Goal: Information Seeking & Learning: Find specific fact

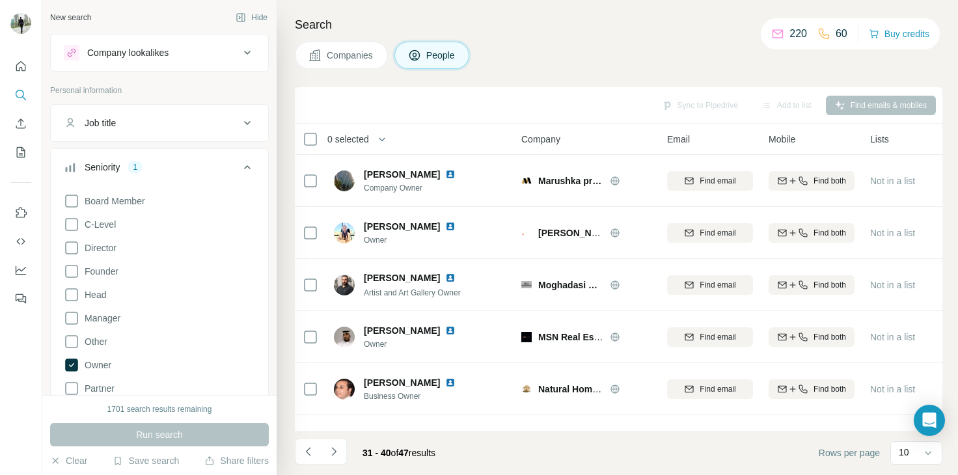
scroll to position [251, 0]
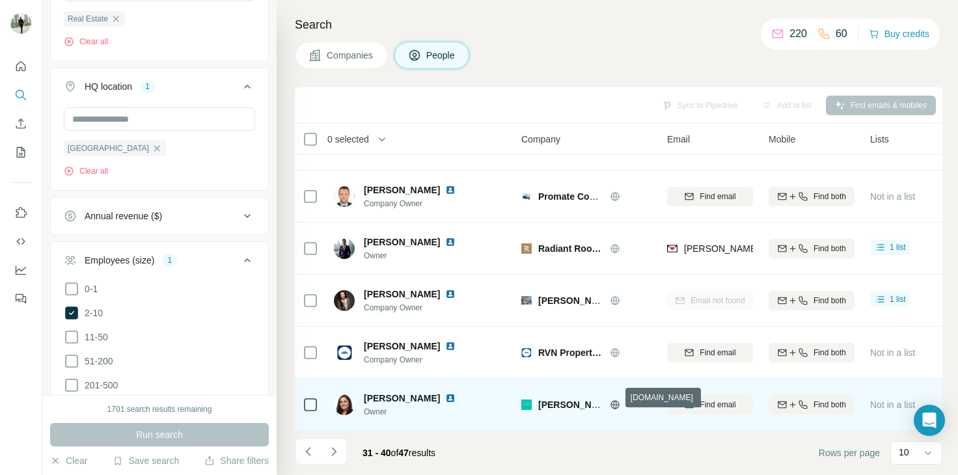
click at [612, 399] on icon at bounding box center [615, 404] width 10 height 10
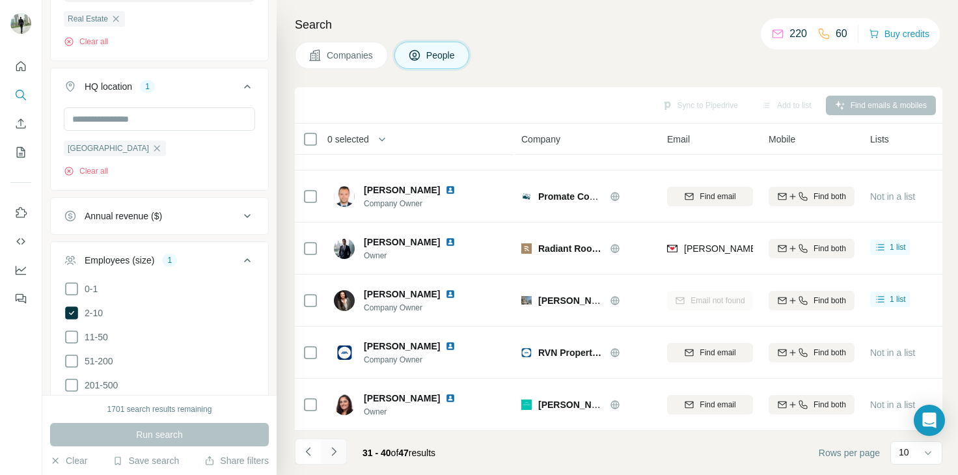
click at [338, 451] on icon "Navigate to next page" at bounding box center [333, 451] width 13 height 13
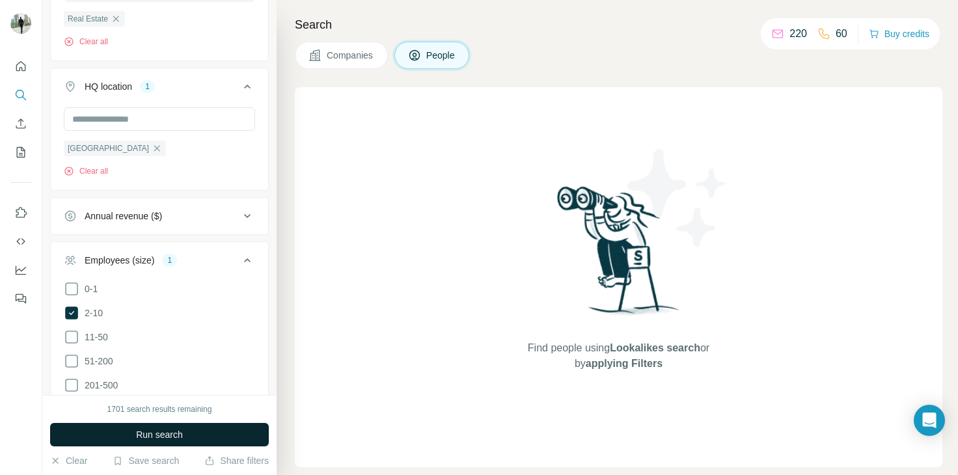
click at [206, 427] on button "Run search" at bounding box center [159, 434] width 219 height 23
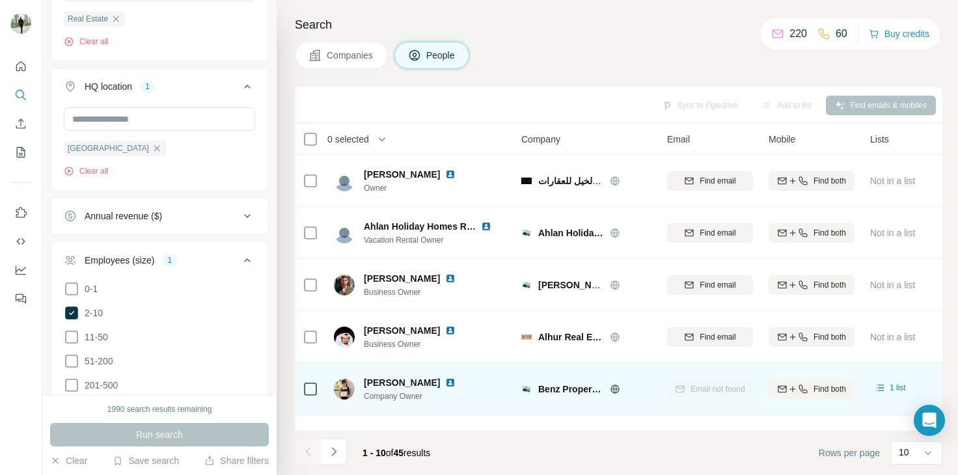
click at [613, 387] on icon at bounding box center [614, 388] width 3 height 8
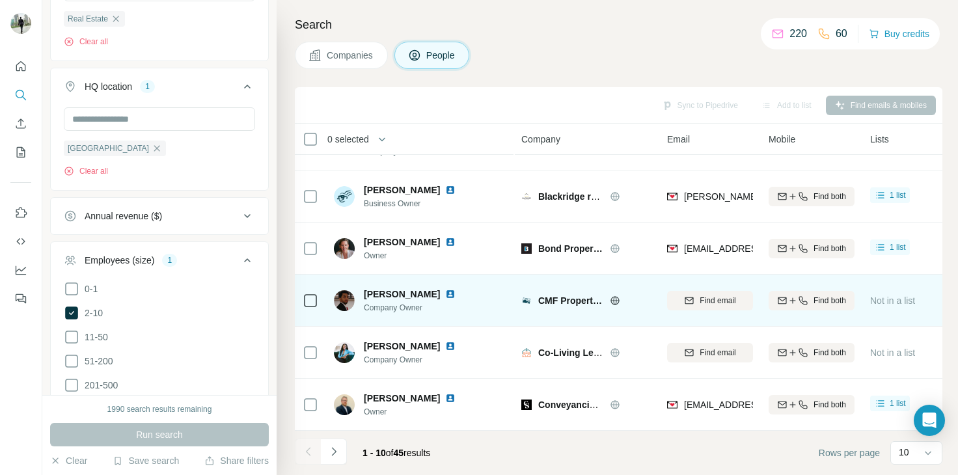
click at [614, 295] on icon at bounding box center [615, 300] width 10 height 10
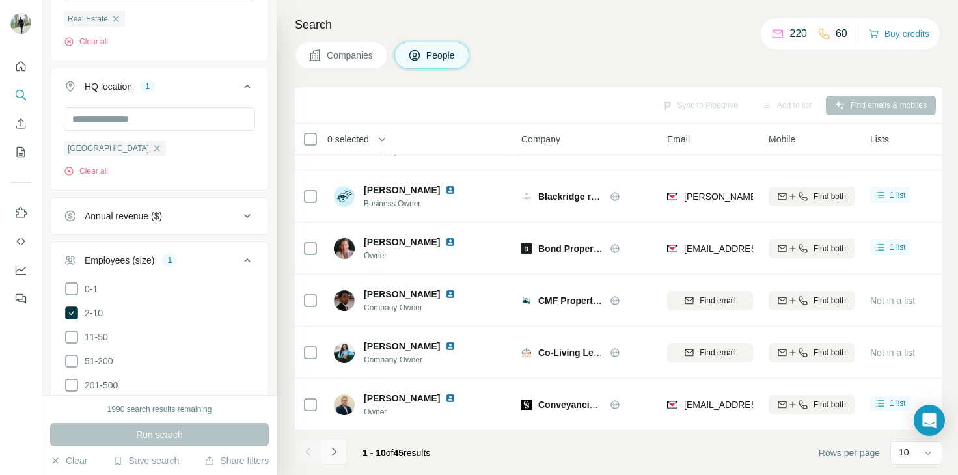
click at [332, 451] on icon "Navigate to next page" at bounding box center [333, 451] width 13 height 13
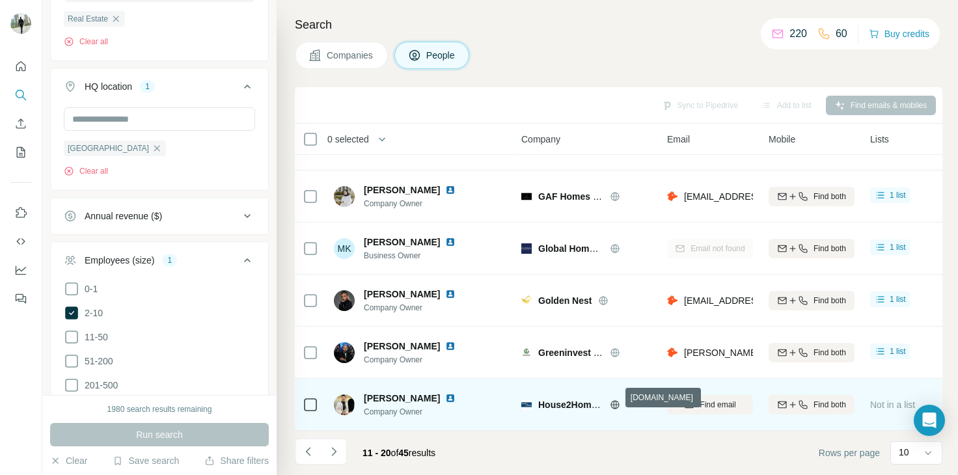
click at [611, 401] on icon at bounding box center [615, 404] width 10 height 10
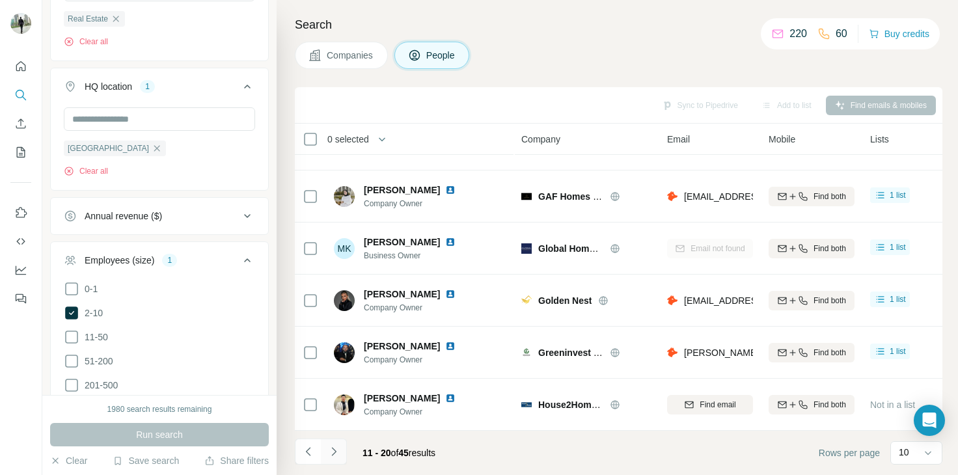
click at [342, 448] on button "Navigate to next page" at bounding box center [334, 451] width 26 height 26
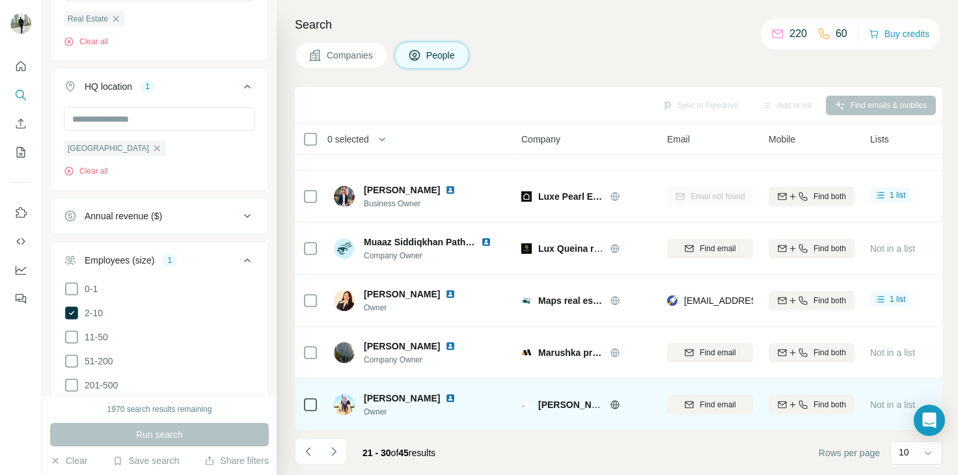
click at [613, 400] on icon at bounding box center [614, 404] width 8 height 8
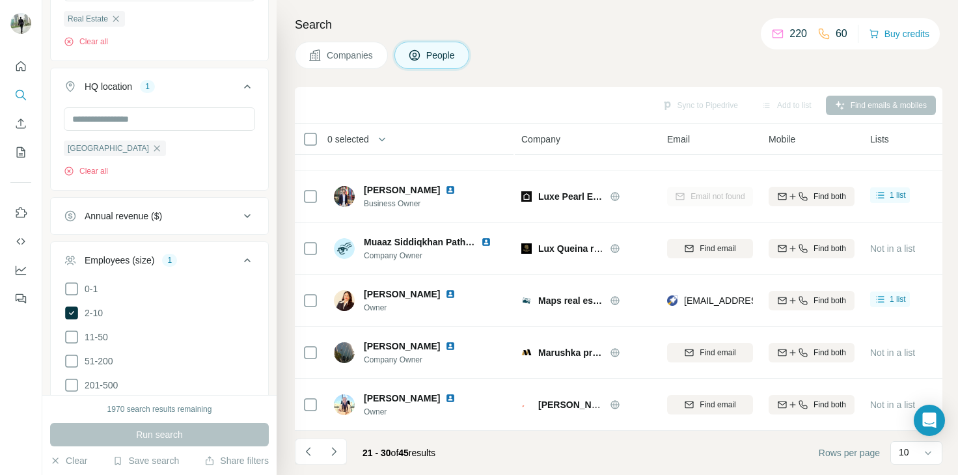
scroll to position [0, 0]
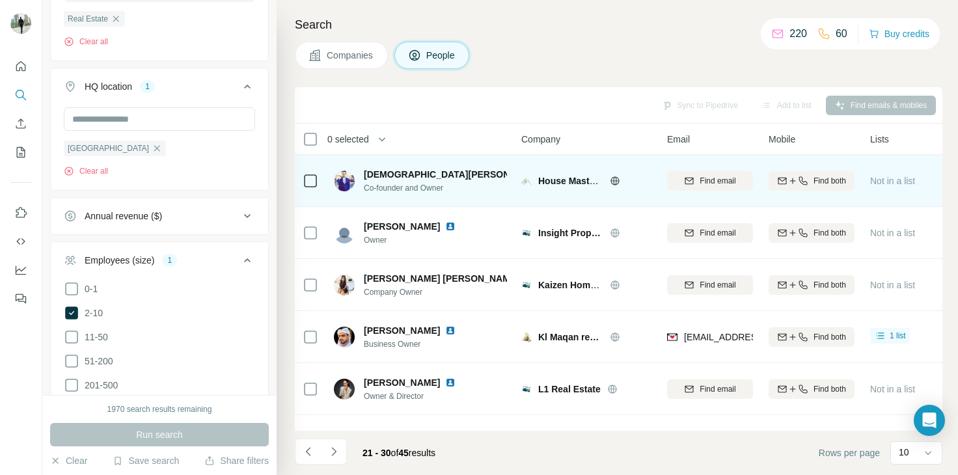
click at [612, 182] on icon at bounding box center [615, 181] width 10 height 10
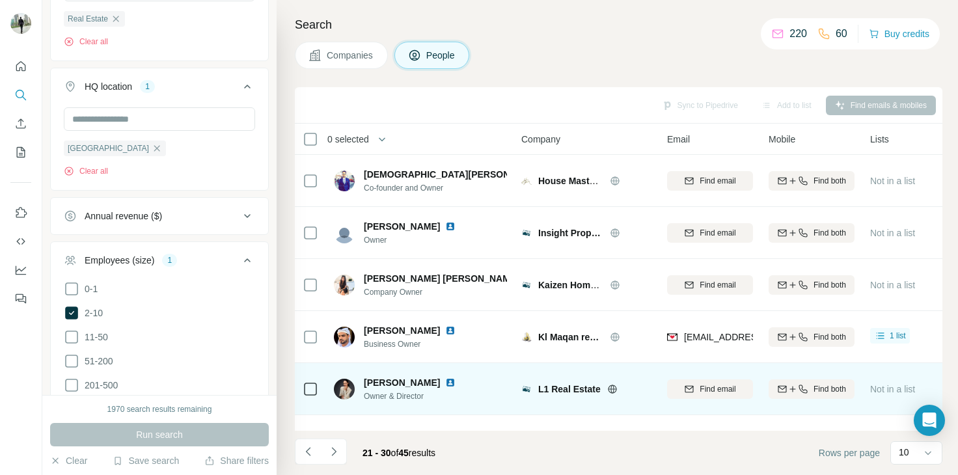
click at [611, 386] on icon at bounding box center [611, 388] width 3 height 8
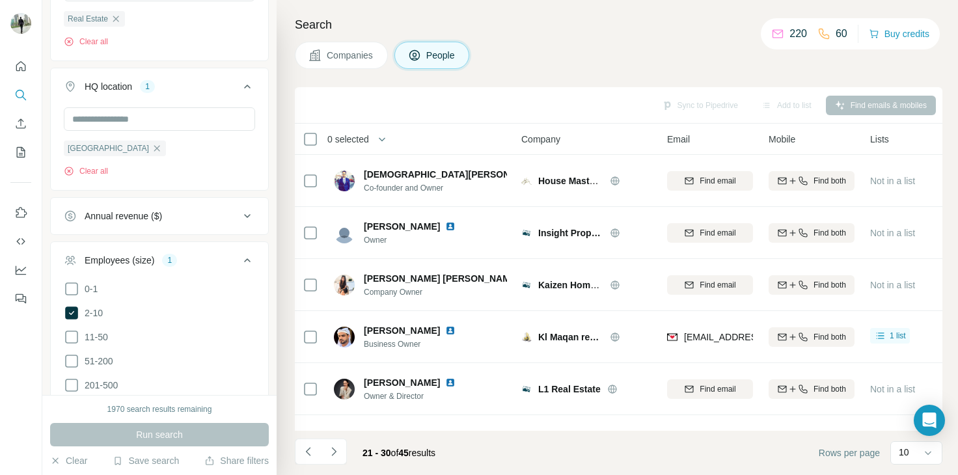
click at [708, 21] on h4 "Search" at bounding box center [618, 25] width 647 height 18
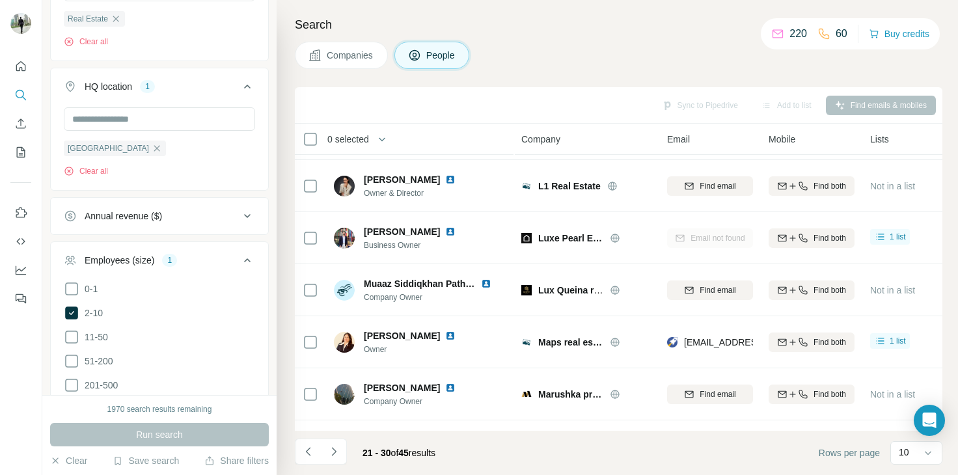
scroll to position [204, 0]
click at [331, 452] on icon "Navigate to next page" at bounding box center [333, 451] width 13 height 13
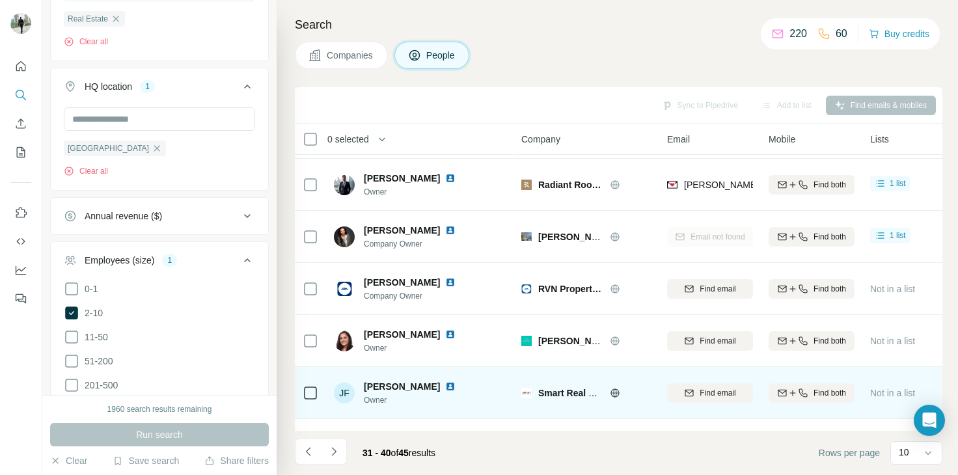
click at [617, 388] on icon at bounding box center [615, 393] width 10 height 10
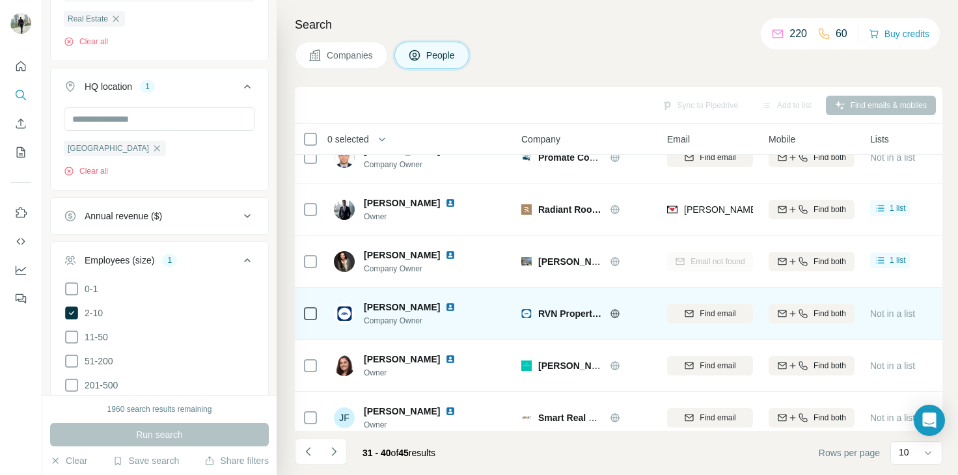
scroll to position [178, 0]
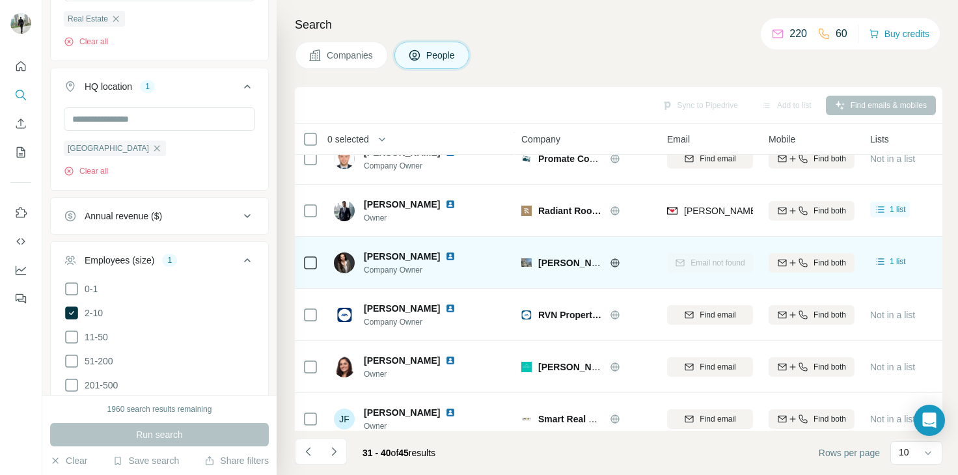
click at [614, 260] on icon at bounding box center [615, 263] width 10 height 10
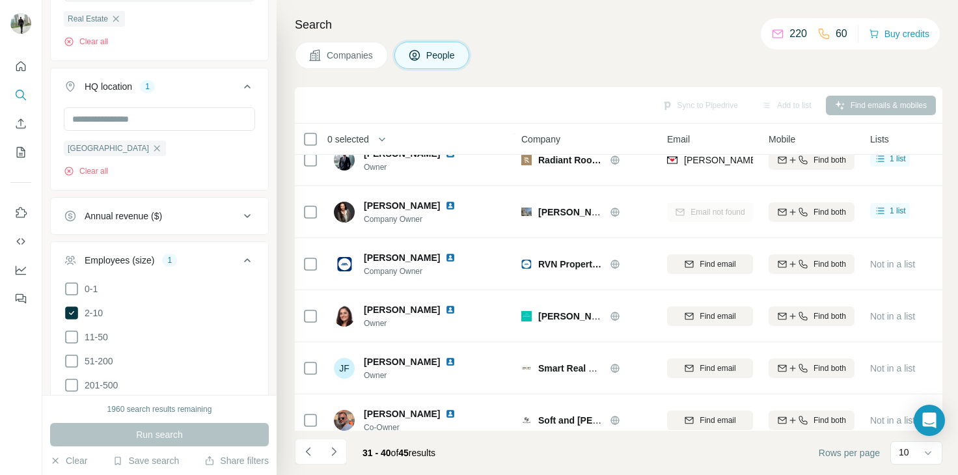
scroll to position [251, 0]
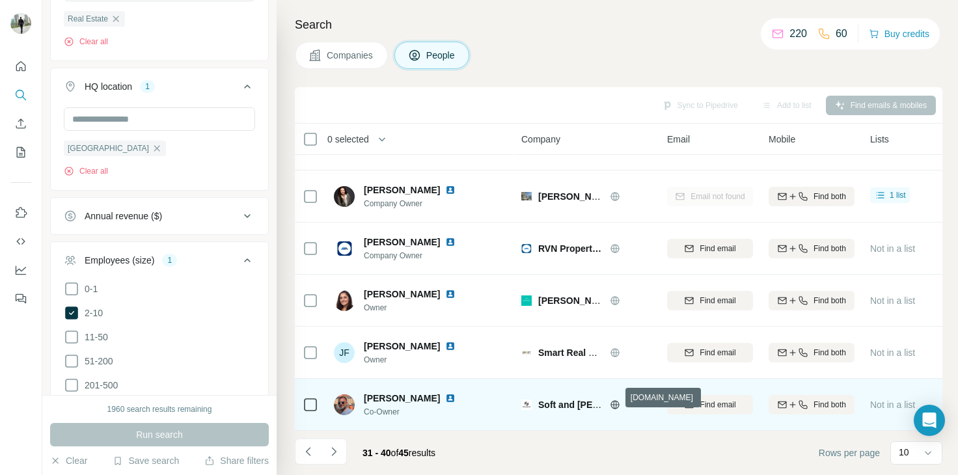
click at [610, 399] on icon at bounding box center [615, 404] width 10 height 10
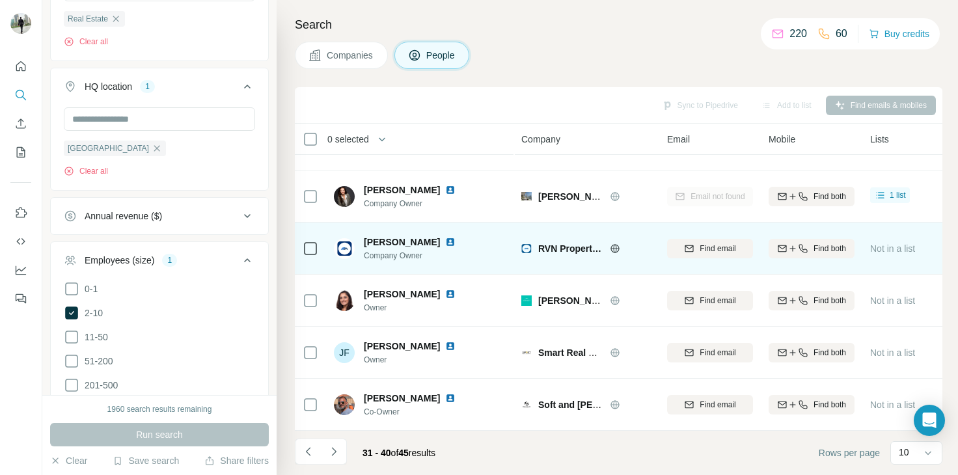
click at [611, 244] on icon at bounding box center [614, 248] width 8 height 8
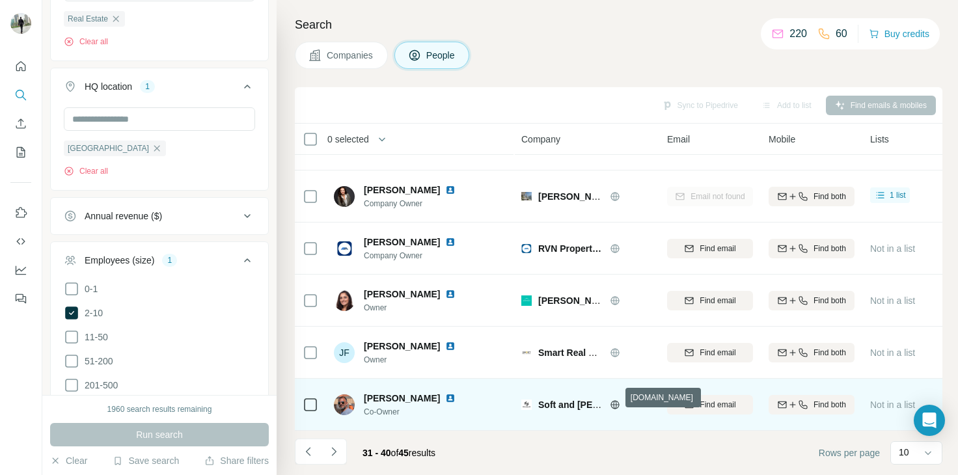
click at [612, 401] on icon at bounding box center [615, 404] width 10 height 10
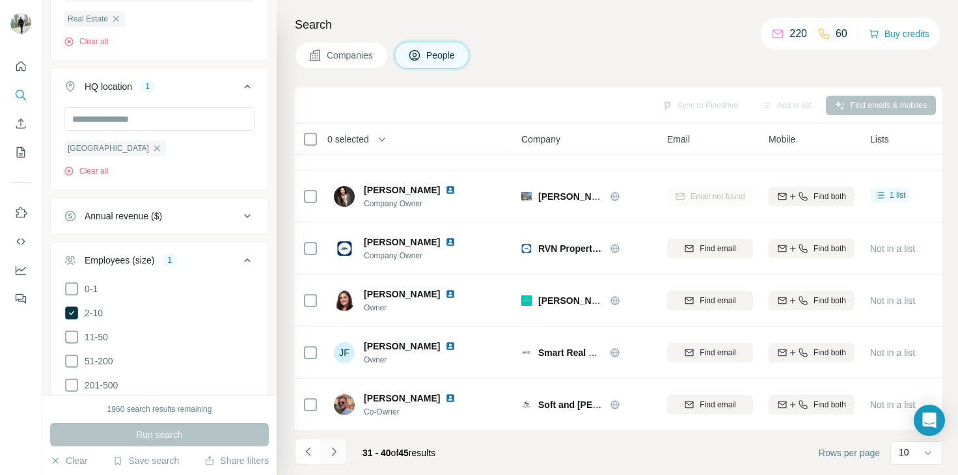
click at [335, 452] on icon "Navigate to next page" at bounding box center [333, 451] width 13 height 13
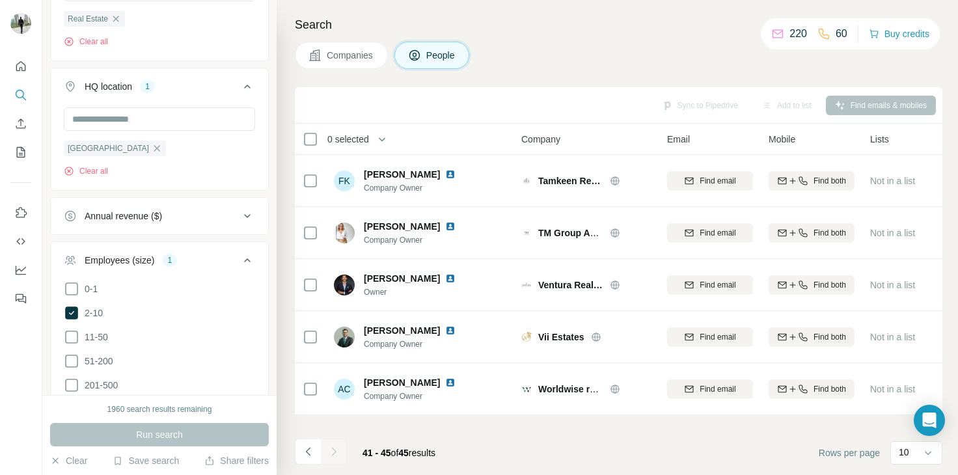
scroll to position [0, 0]
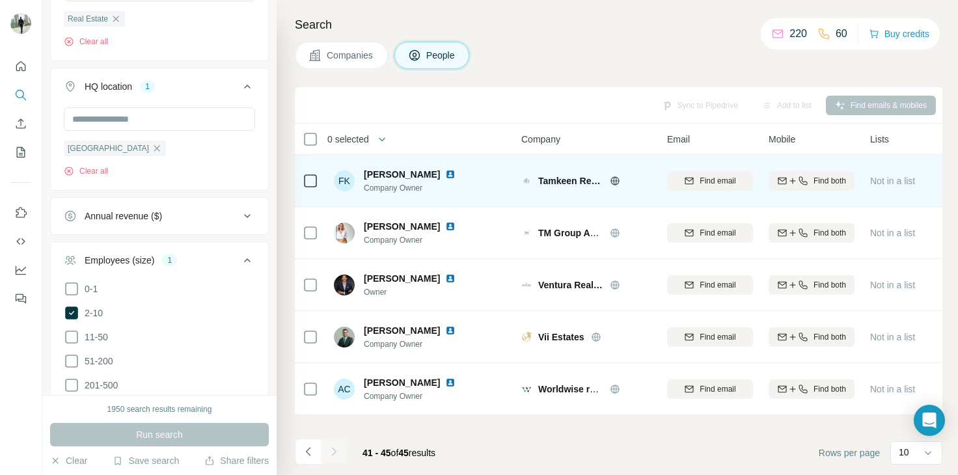
click at [611, 180] on icon at bounding box center [615, 181] width 10 height 10
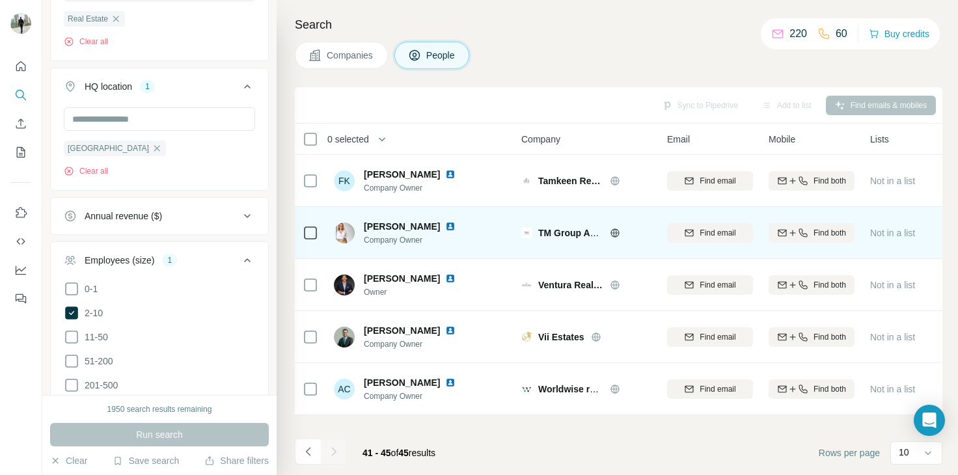
click at [613, 230] on icon at bounding box center [615, 233] width 10 height 10
click at [613, 230] on icon at bounding box center [614, 232] width 3 height 8
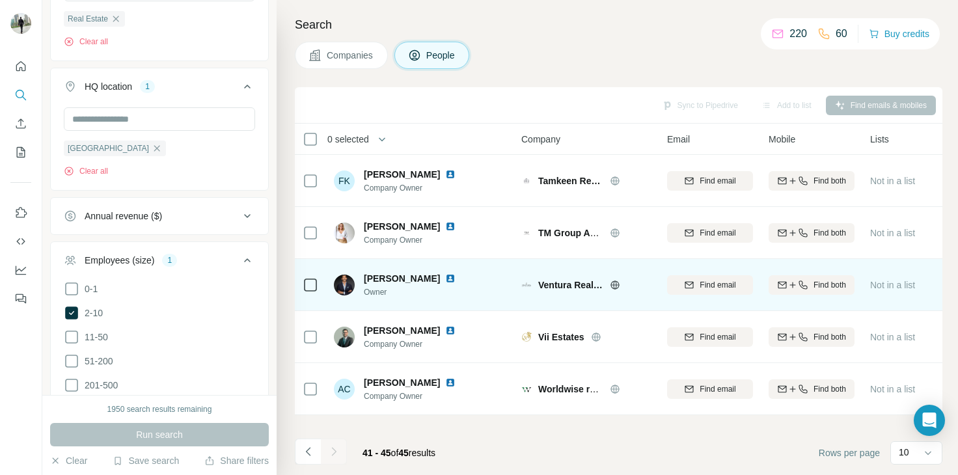
click at [611, 287] on icon at bounding box center [614, 284] width 8 height 8
click at [711, 286] on span "Find email" at bounding box center [717, 285] width 36 height 12
